Goal: Task Accomplishment & Management: Manage account settings

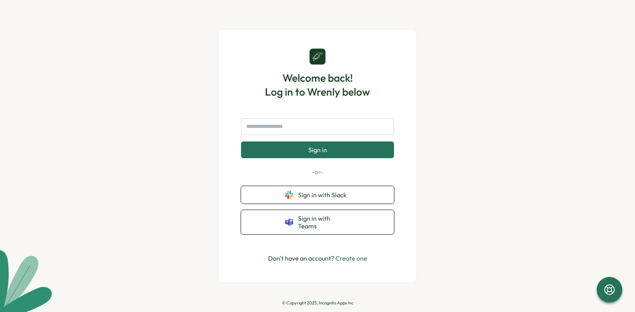
click at [317, 127] on input "text" at bounding box center [317, 126] width 153 height 17
click at [306, 133] on input "text" at bounding box center [317, 126] width 153 height 17
type input "**********"
click at [317, 153] on button "Sign in" at bounding box center [317, 149] width 153 height 17
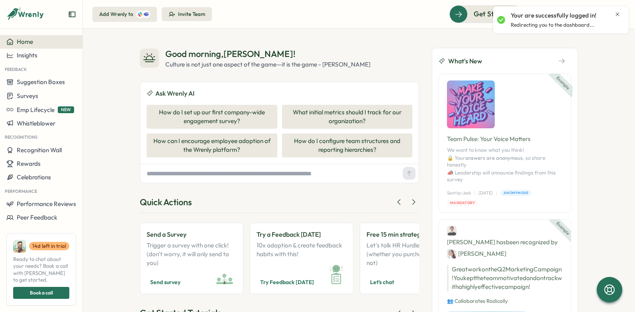
click at [149, 14] on div at bounding box center [146, 14] width 8 height 8
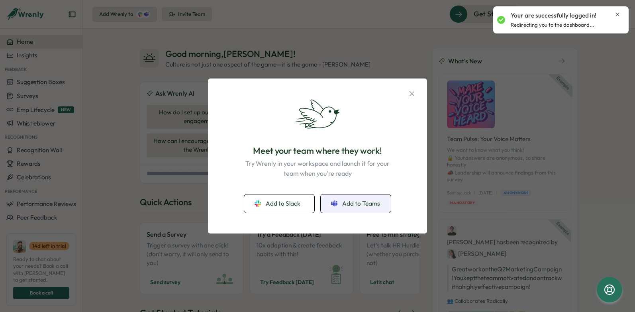
click at [368, 205] on span "Add to Teams" at bounding box center [361, 203] width 38 height 9
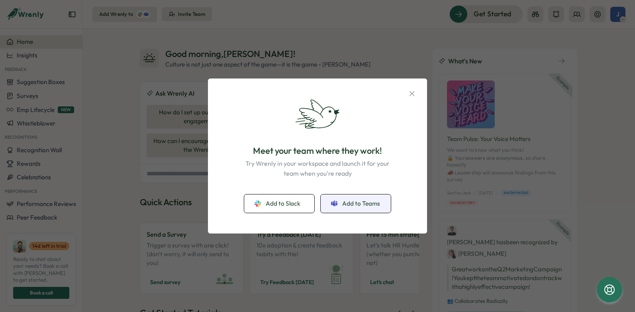
click at [345, 206] on span "Add to Teams" at bounding box center [361, 203] width 38 height 9
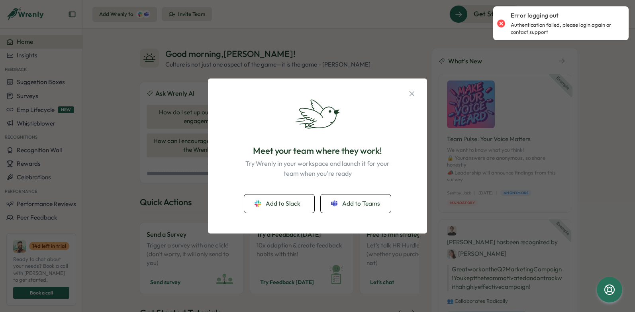
click at [501, 22] on div at bounding box center [500, 23] width 11 height 11
click at [501, 25] on div at bounding box center [500, 23] width 11 height 11
click at [605, 72] on div "Meet your team where they work! Try Wrenly in your workspace and launch it for …" at bounding box center [317, 156] width 635 height 312
click at [359, 210] on button "Add to Teams" at bounding box center [356, 203] width 70 height 18
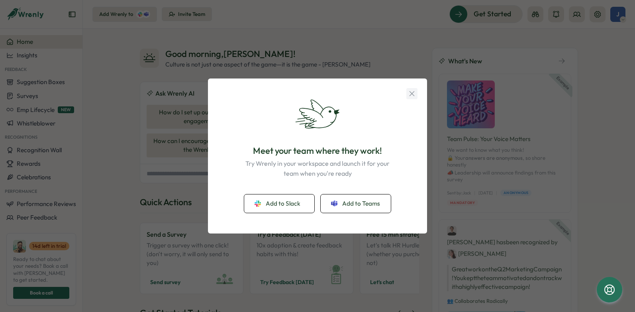
click at [413, 94] on icon "button" at bounding box center [411, 93] width 9 height 9
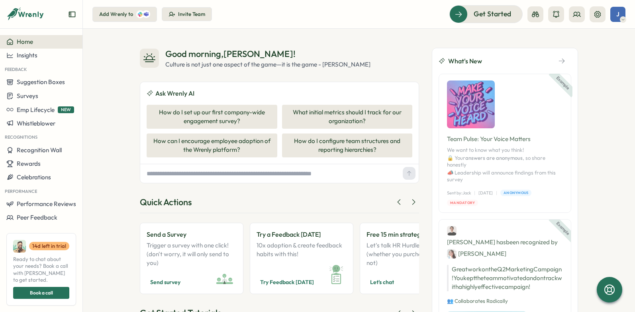
click at [619, 14] on span "J" at bounding box center [617, 14] width 3 height 7
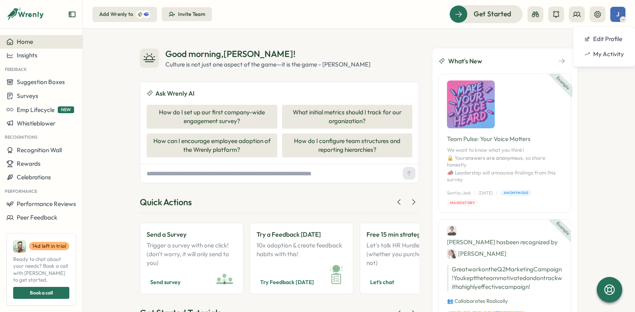
click at [619, 14] on span "J" at bounding box center [617, 14] width 3 height 7
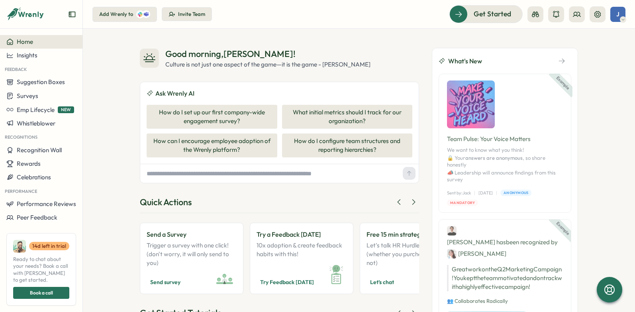
click at [148, 15] on div at bounding box center [146, 14] width 8 height 8
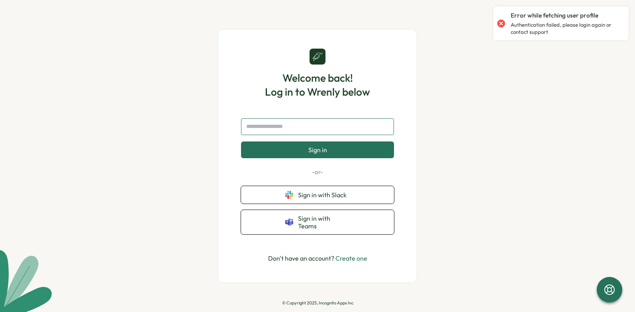
click at [256, 129] on input "text" at bounding box center [317, 126] width 153 height 17
type input "**********"
click at [503, 22] on div at bounding box center [500, 23] width 11 height 11
click at [335, 151] on button "Sign in" at bounding box center [317, 149] width 153 height 17
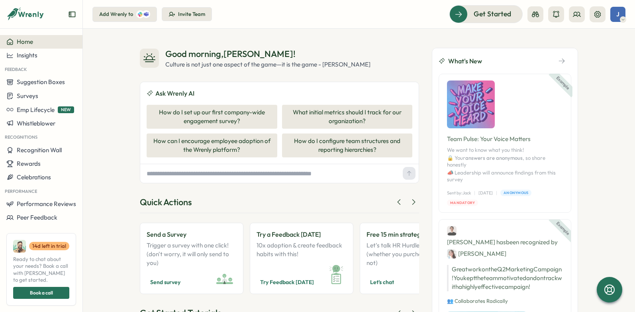
click at [619, 19] on div "J" at bounding box center [617, 14] width 15 height 15
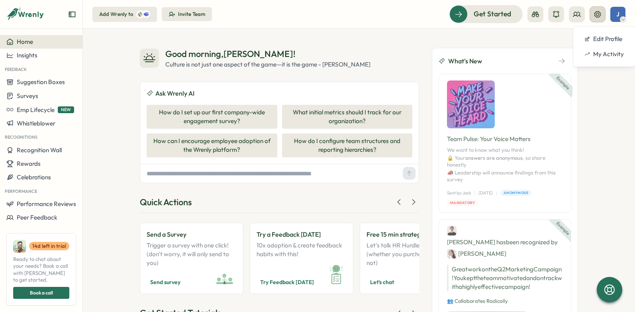
click at [592, 13] on button at bounding box center [597, 14] width 16 height 16
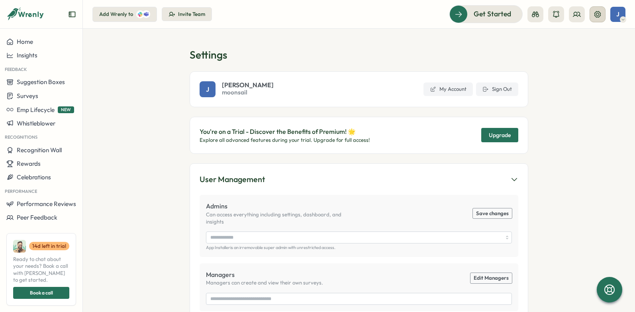
click at [595, 12] on icon at bounding box center [597, 14] width 6 height 6
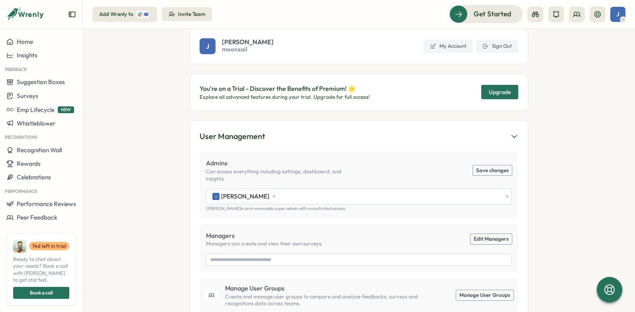
scroll to position [56, 0]
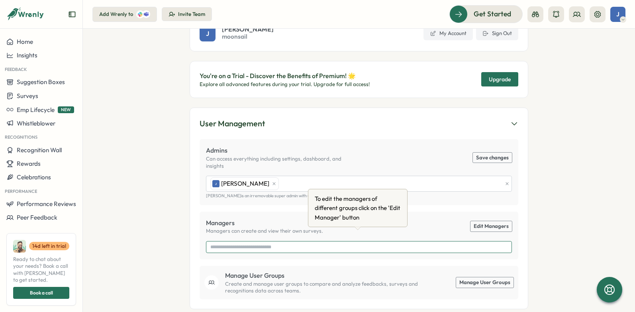
click at [214, 241] on input "search" at bounding box center [358, 246] width 297 height 11
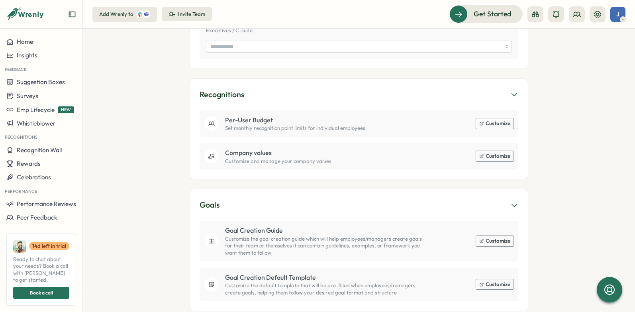
scroll to position [475, 0]
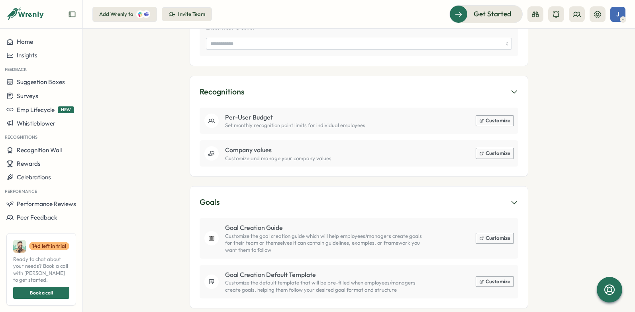
click at [495, 233] on button "Customize" at bounding box center [494, 238] width 37 height 10
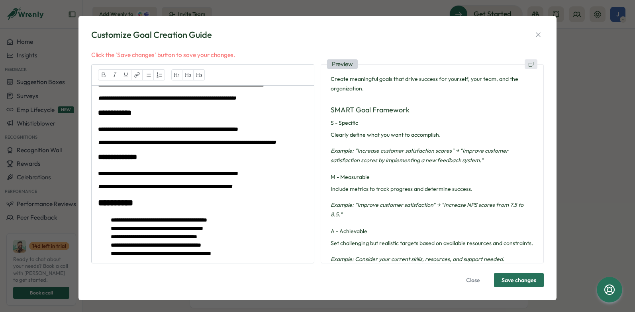
scroll to position [4, 0]
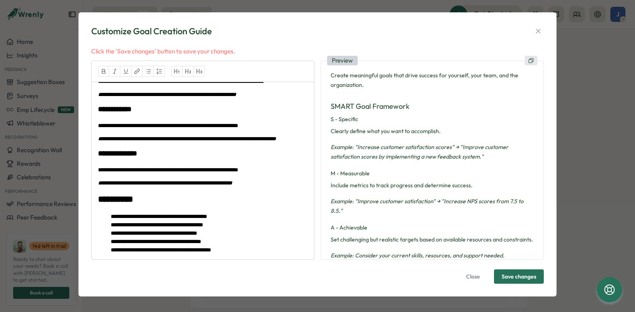
click at [514, 276] on span "Save changes" at bounding box center [518, 277] width 35 height 14
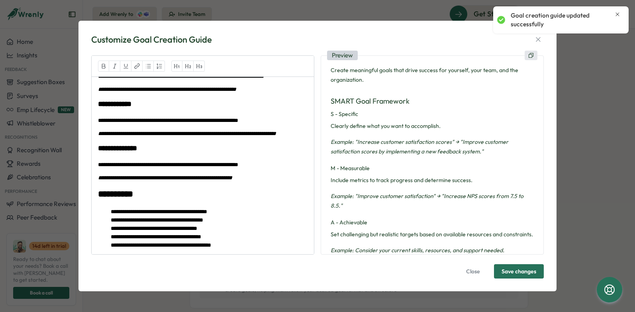
scroll to position [0, 0]
click at [534, 37] on icon "button" at bounding box center [538, 39] width 8 height 8
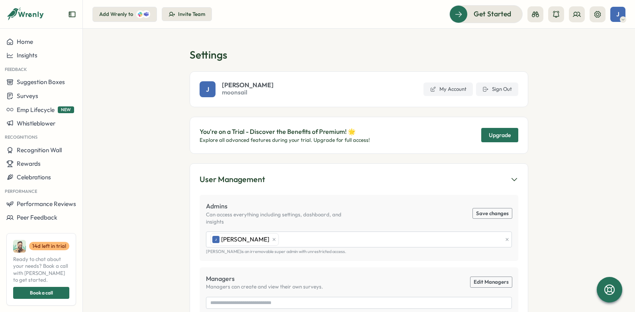
click at [147, 18] on div at bounding box center [143, 14] width 14 height 8
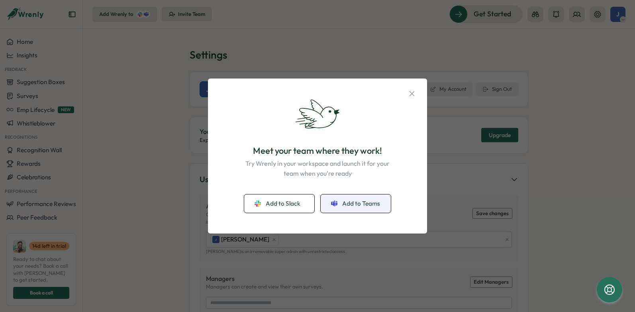
click at [352, 206] on span "Add to Teams" at bounding box center [361, 203] width 38 height 9
click at [411, 93] on icon "button" at bounding box center [411, 93] width 9 height 9
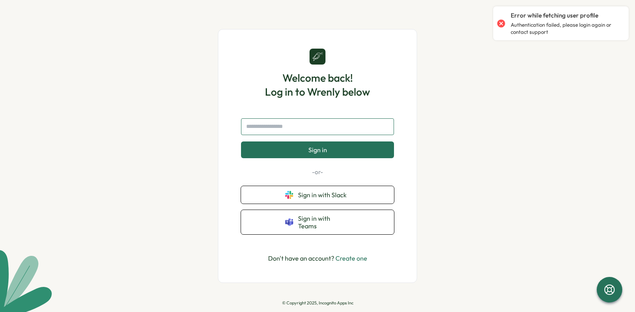
click at [303, 125] on input "text" at bounding box center [317, 126] width 153 height 17
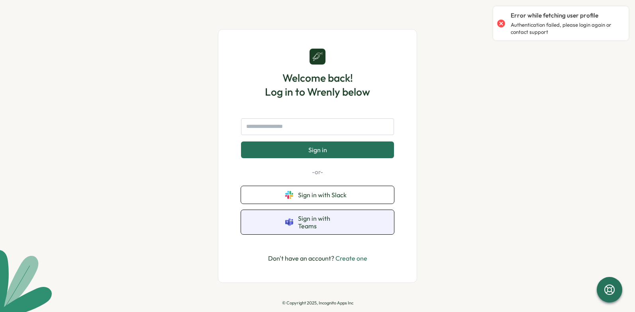
click at [310, 225] on span "Sign in with Teams" at bounding box center [324, 222] width 52 height 15
click at [329, 220] on span "Sign in with Teams" at bounding box center [324, 222] width 52 height 15
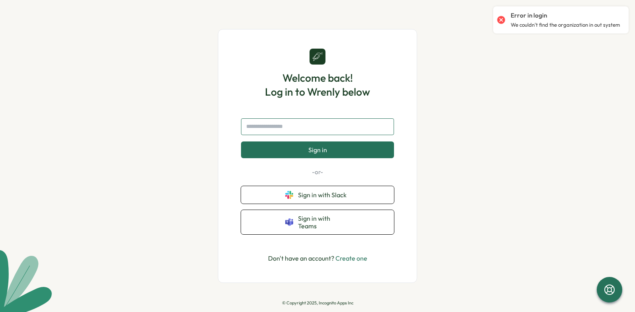
click at [303, 131] on input "text" at bounding box center [317, 126] width 153 height 17
type input "**********"
click at [317, 153] on button "Sign in" at bounding box center [317, 149] width 153 height 17
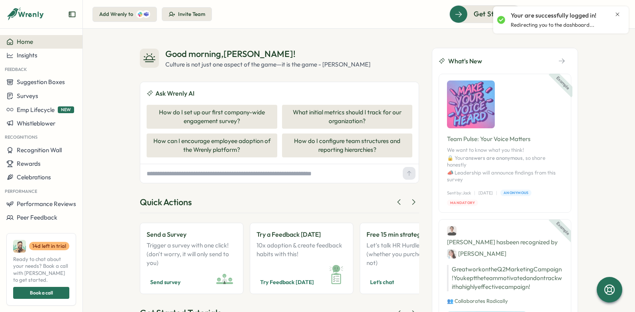
click at [616, 14] on icon "Close notification" at bounding box center [617, 14] width 6 height 6
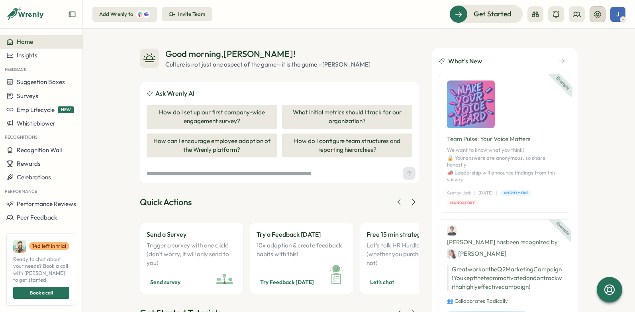
click at [599, 16] on icon at bounding box center [597, 14] width 8 height 8
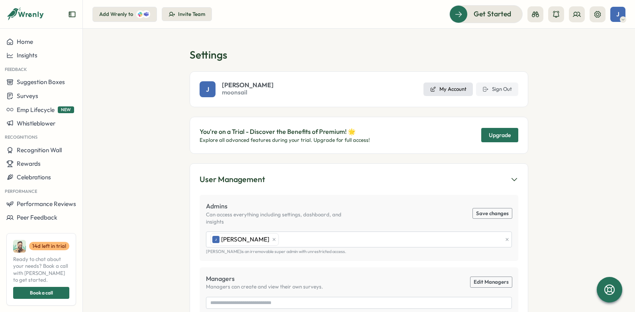
click at [442, 90] on span "My Account" at bounding box center [452, 89] width 27 height 7
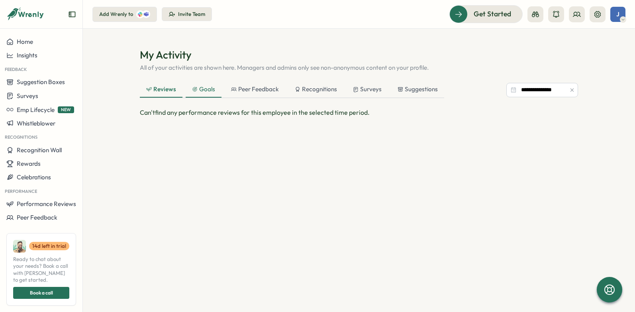
click at [207, 92] on div "Goals" at bounding box center [203, 89] width 23 height 9
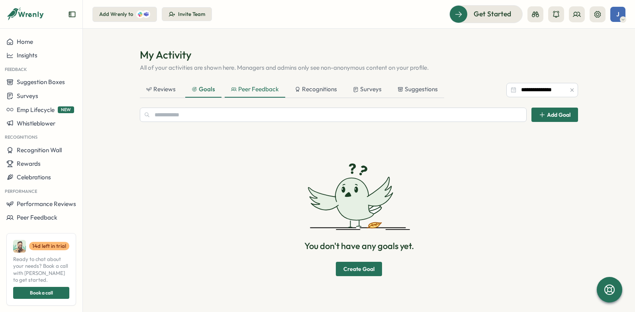
click at [247, 90] on div "Peer Feedback" at bounding box center [255, 89] width 48 height 9
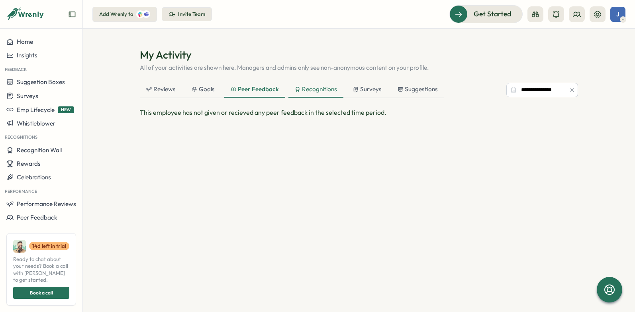
click at [309, 91] on div "Recognitions" at bounding box center [316, 89] width 42 height 9
click at [366, 91] on div "Surveys" at bounding box center [367, 89] width 29 height 9
click at [405, 90] on div "Suggestions" at bounding box center [417, 89] width 40 height 9
click at [124, 16] on div "Add Wrenly to" at bounding box center [116, 14] width 34 height 7
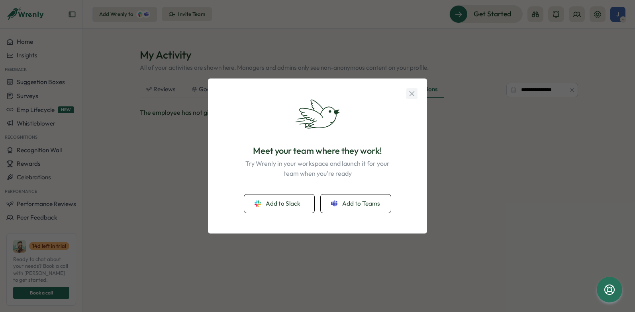
click at [413, 93] on icon "button" at bounding box center [411, 93] width 9 height 9
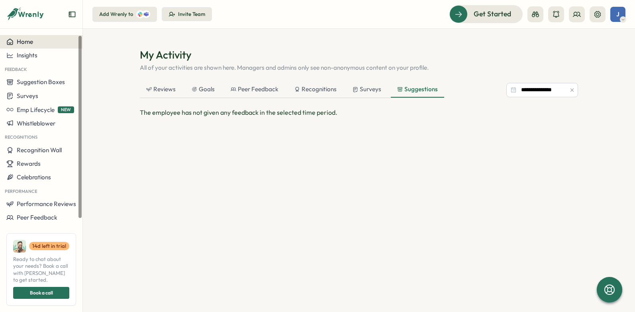
click at [17, 42] on span "Home" at bounding box center [25, 42] width 16 height 8
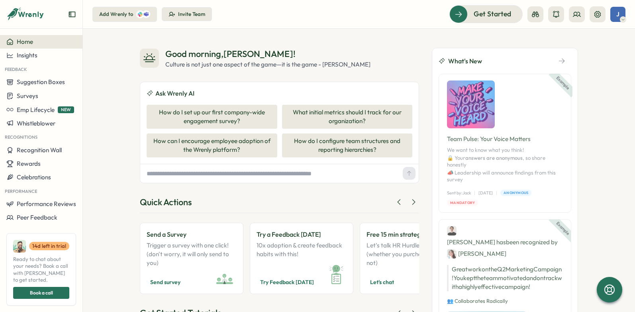
click at [558, 61] on icon "button" at bounding box center [561, 60] width 7 height 7
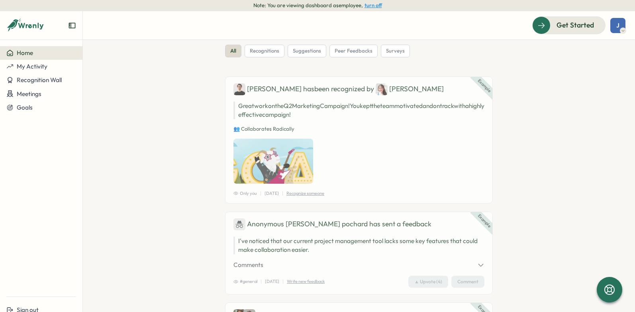
scroll to position [57, 0]
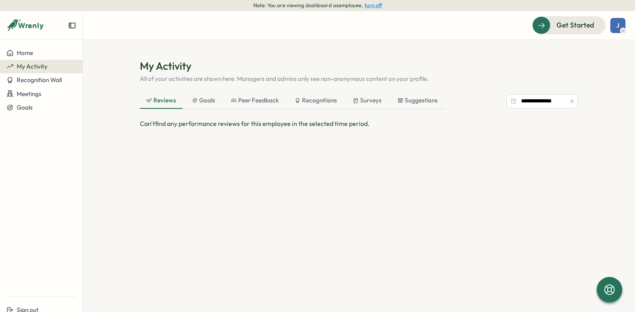
click at [376, 7] on button "turn off" at bounding box center [373, 5] width 18 height 6
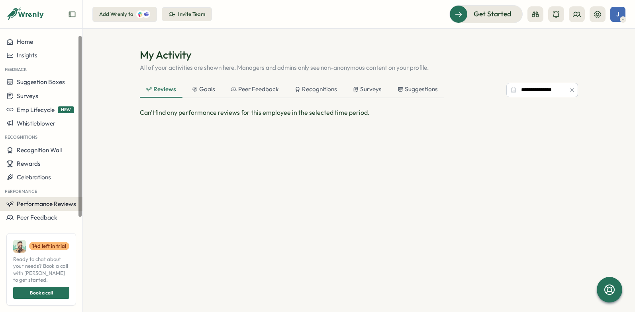
click at [61, 204] on span "Performance Reviews" at bounding box center [46, 204] width 59 height 8
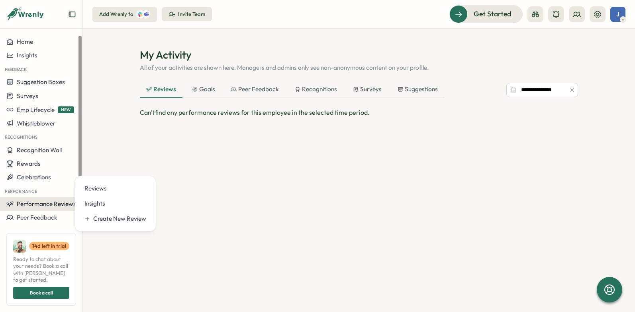
click at [61, 204] on span "Performance Reviews" at bounding box center [46, 204] width 59 height 8
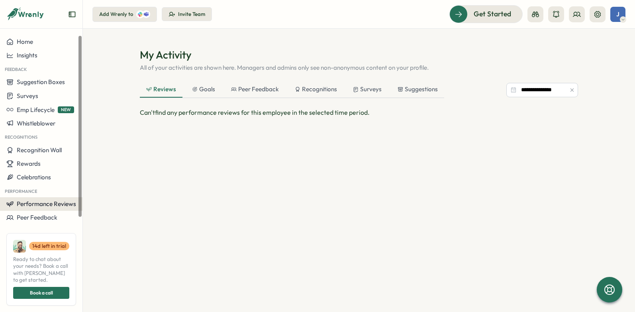
click at [57, 205] on span "Performance Reviews" at bounding box center [46, 204] width 59 height 8
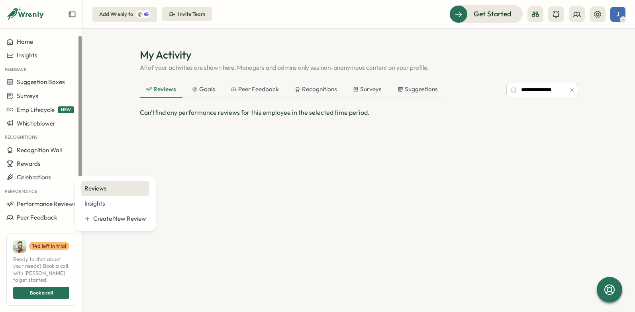
click at [110, 189] on div "Reviews" at bounding box center [115, 188] width 62 height 9
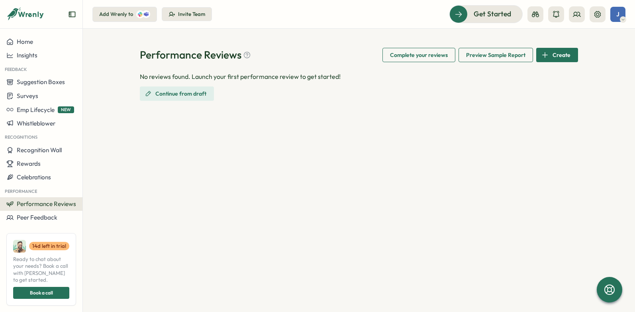
click at [521, 59] on span "Preview Sample Report" at bounding box center [495, 55] width 59 height 14
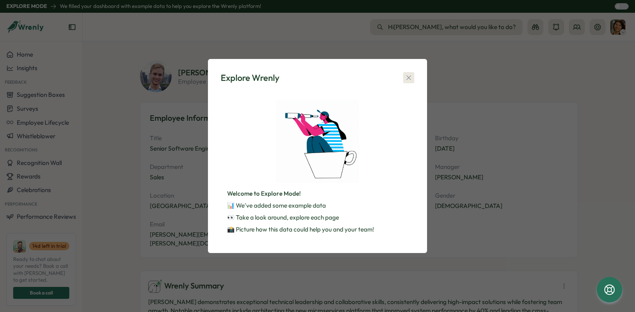
click at [410, 78] on icon "button" at bounding box center [409, 78] width 8 height 8
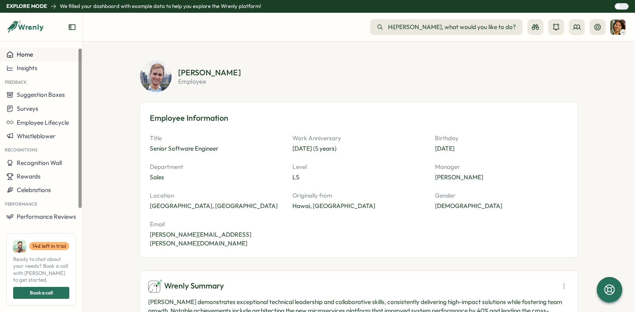
click at [19, 55] on span "Home" at bounding box center [25, 55] width 16 height 8
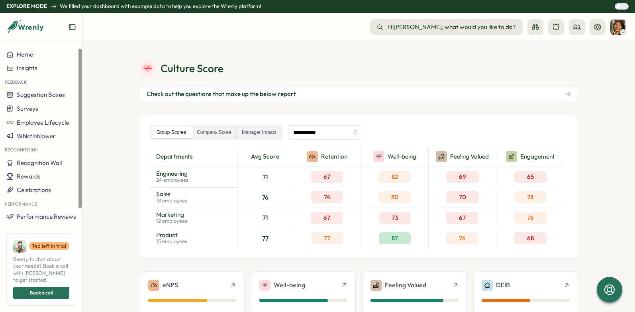
click at [14, 47] on aside "Home Insights Feedback Suggestion Boxes Surveys Employee Lifecycle Whistleblowe…" at bounding box center [41, 162] width 83 height 299
click at [16, 53] on div "Home" at bounding box center [19, 54] width 27 height 7
click at [21, 54] on span "Home" at bounding box center [25, 55] width 16 height 8
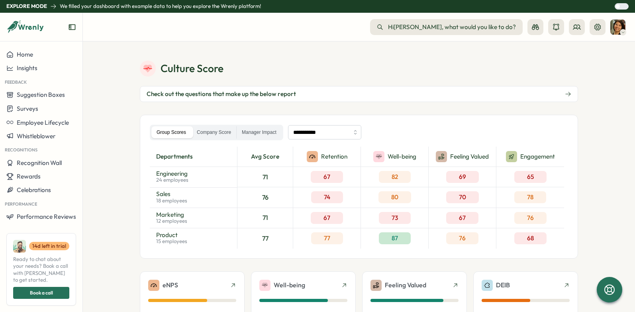
click at [620, 7] on div at bounding box center [617, 6] width 5 height 5
click at [620, 6] on div at bounding box center [624, 7] width 8 height 6
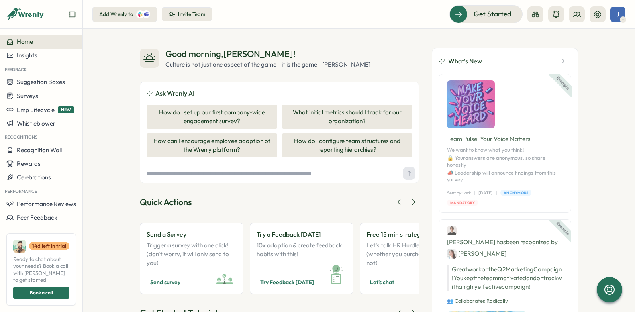
click at [148, 15] on icon at bounding box center [148, 15] width 2 height 2
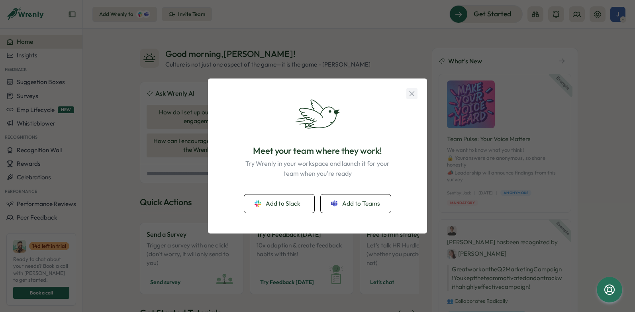
click at [409, 94] on icon "button" at bounding box center [411, 93] width 9 height 9
